Goal: Task Accomplishment & Management: Use online tool/utility

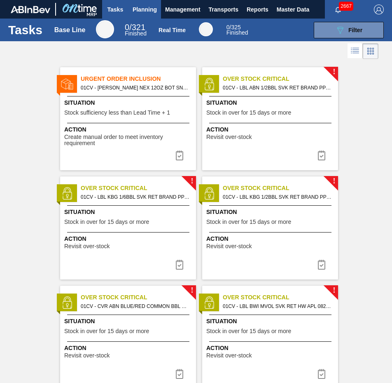
click at [145, 8] on span "Planning" at bounding box center [145, 10] width 24 height 10
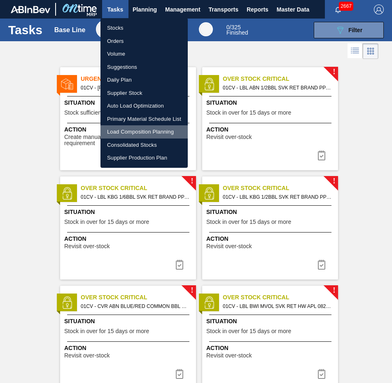
click at [143, 129] on li "Load Composition Planning" at bounding box center [144, 131] width 87 height 13
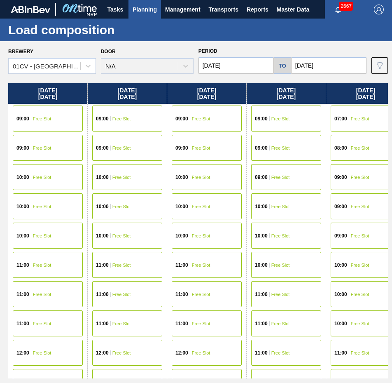
click at [239, 72] on input "[DATE]" at bounding box center [236, 65] width 75 height 16
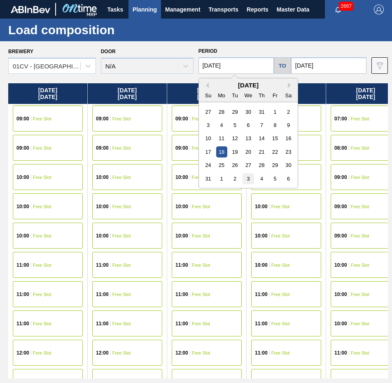
click at [253, 178] on div "3" at bounding box center [248, 178] width 11 height 11
type input "[DATE]"
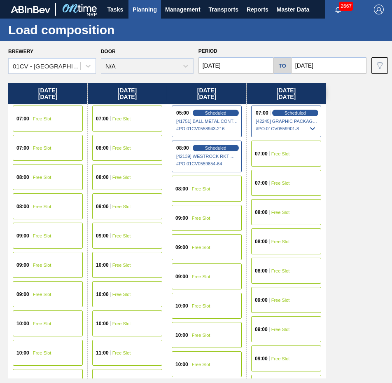
click at [334, 64] on input "[DATE]" at bounding box center [328, 65] width 75 height 16
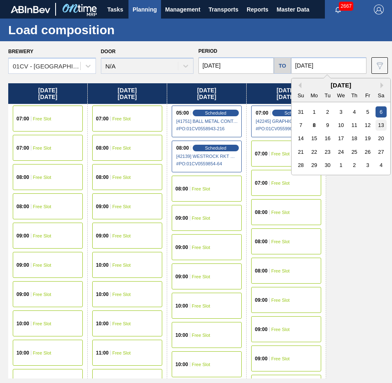
click at [385, 126] on div "13" at bounding box center [381, 125] width 11 height 11
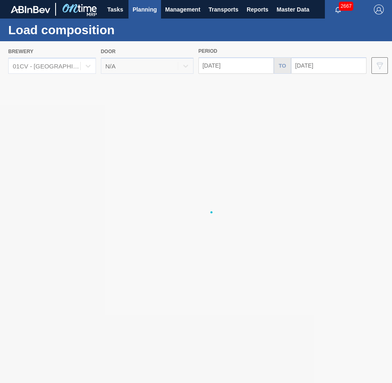
type input "[DATE]"
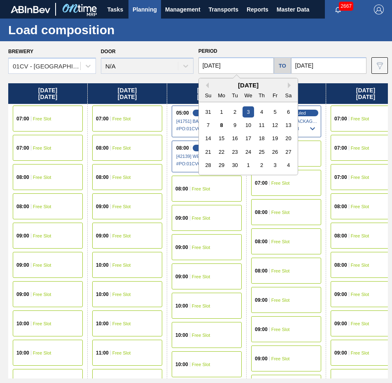
drag, startPoint x: 262, startPoint y: 68, endPoint x: 271, endPoint y: 70, distance: 9.3
click at [271, 70] on input "[DATE]" at bounding box center [236, 65] width 75 height 16
click at [221, 125] on div "8" at bounding box center [221, 125] width 11 height 11
type input "[DATE]"
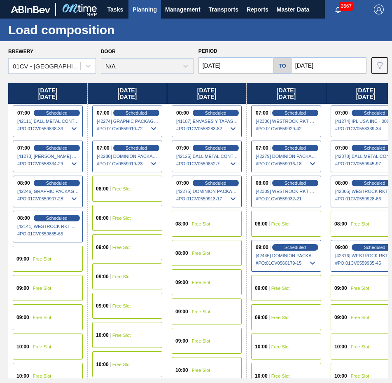
click at [345, 8] on span "2667" at bounding box center [346, 6] width 14 height 9
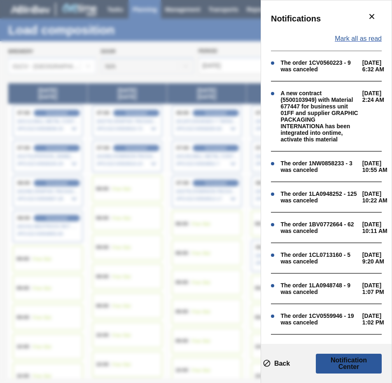
click at [358, 38] on span "Mark all as read" at bounding box center [358, 38] width 47 height 7
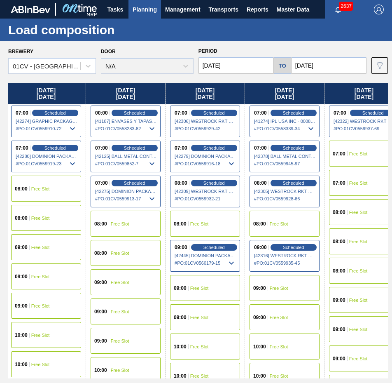
scroll to position [0, 77]
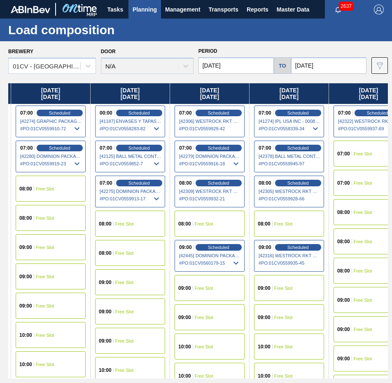
click at [236, 263] on icon at bounding box center [236, 263] width 10 height 10
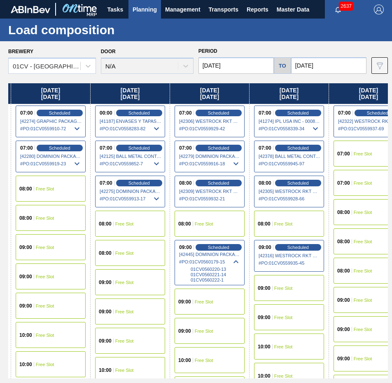
click at [234, 165] on icon at bounding box center [236, 164] width 10 height 10
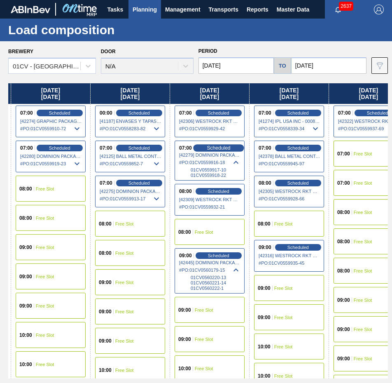
click at [218, 148] on span "Scheduled" at bounding box center [218, 147] width 23 height 5
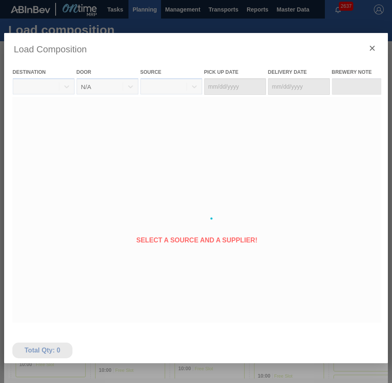
type Date "[DATE]"
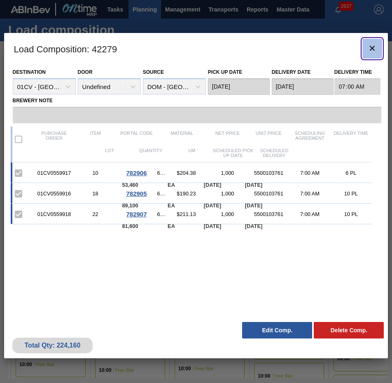
click at [373, 50] on icon "botão de ícone" at bounding box center [373, 48] width 10 height 10
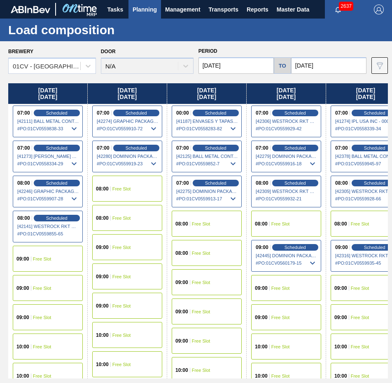
click at [315, 164] on icon at bounding box center [313, 164] width 10 height 10
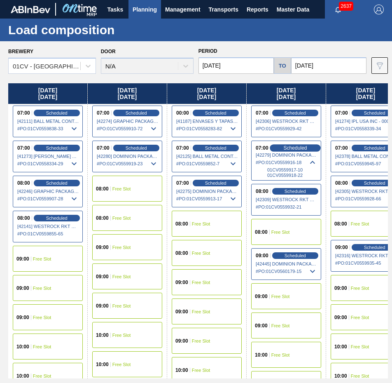
click at [299, 148] on span "Scheduled" at bounding box center [295, 147] width 23 height 5
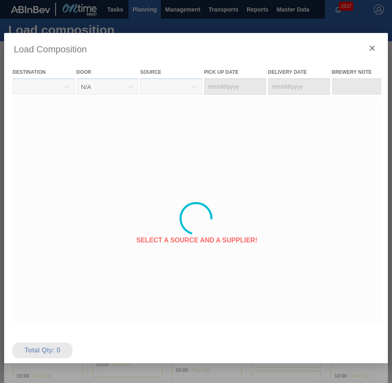
type Date "[DATE]"
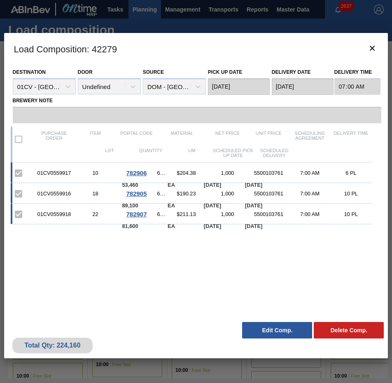
click at [202, 370] on div "Load Composition : 42279 Destination 01CV - [GEOGRAPHIC_DATA] Brewery Door Unde…" at bounding box center [196, 218] width 385 height 371
click at [365, 49] on button "botão de ícone" at bounding box center [373, 49] width 20 height 20
